Goal: Find specific page/section: Find specific page/section

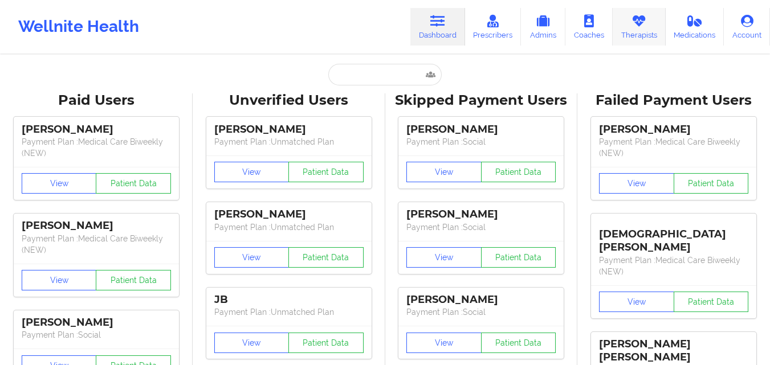
click at [631, 25] on link "Therapists" at bounding box center [639, 27] width 53 height 38
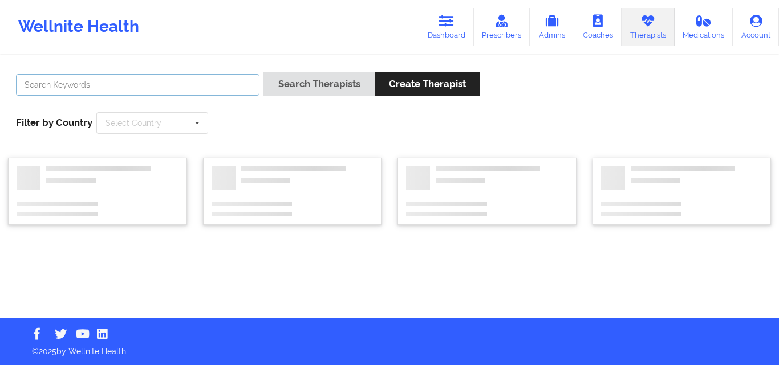
click at [189, 81] on input "text" at bounding box center [137, 85] width 243 height 22
paste input "Unissha [PERSON_NAME]"
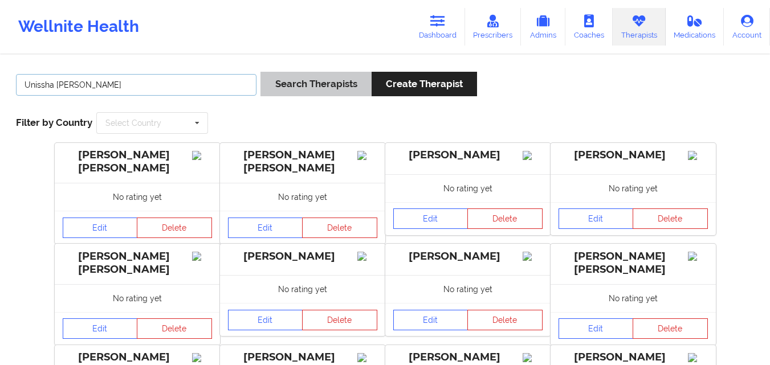
type input "Unissha [PERSON_NAME]"
click at [311, 85] on button "Search Therapists" at bounding box center [316, 84] width 111 height 25
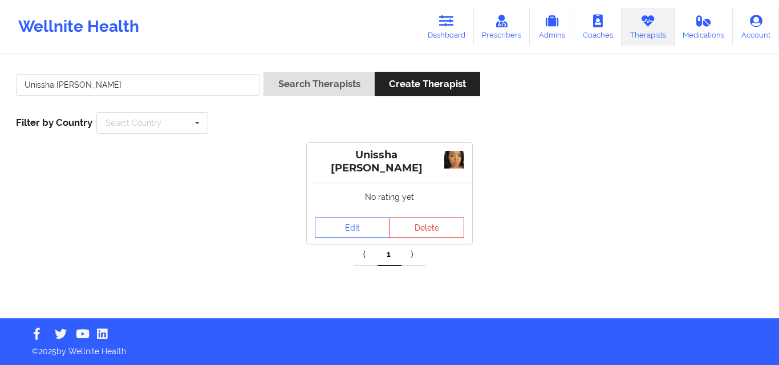
click at [366, 238] on div "Edit Delete" at bounding box center [389, 227] width 165 height 33
click at [356, 234] on link "Edit" at bounding box center [352, 228] width 75 height 21
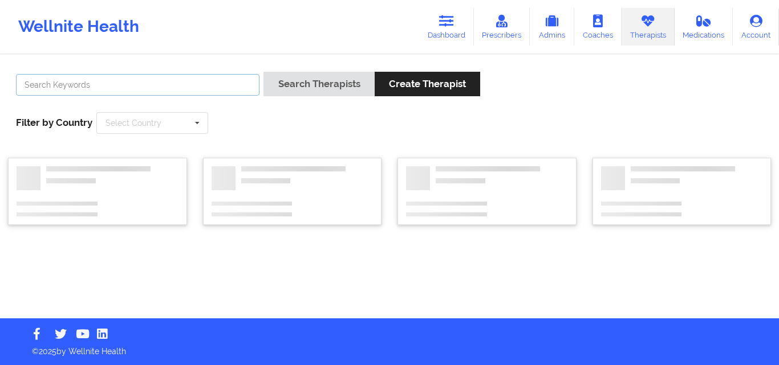
click at [101, 85] on input "text" at bounding box center [137, 85] width 243 height 22
paste input "[PERSON_NAME] [PERSON_NAME]"
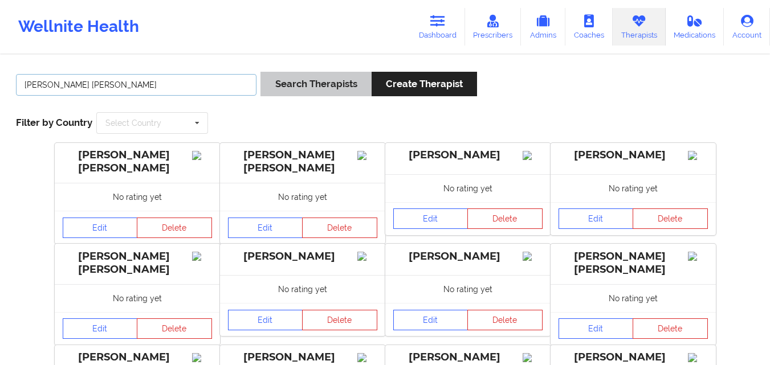
type input "[PERSON_NAME] [PERSON_NAME]"
click at [316, 79] on button "Search Therapists" at bounding box center [316, 84] width 111 height 25
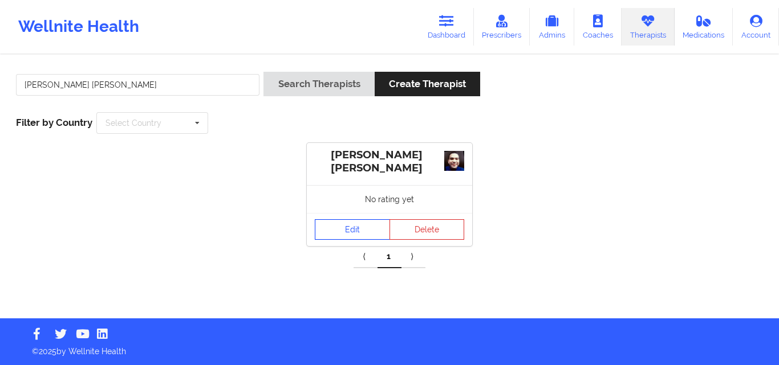
click at [368, 225] on link "Edit" at bounding box center [352, 230] width 75 height 21
